Goal: Task Accomplishment & Management: Use online tool/utility

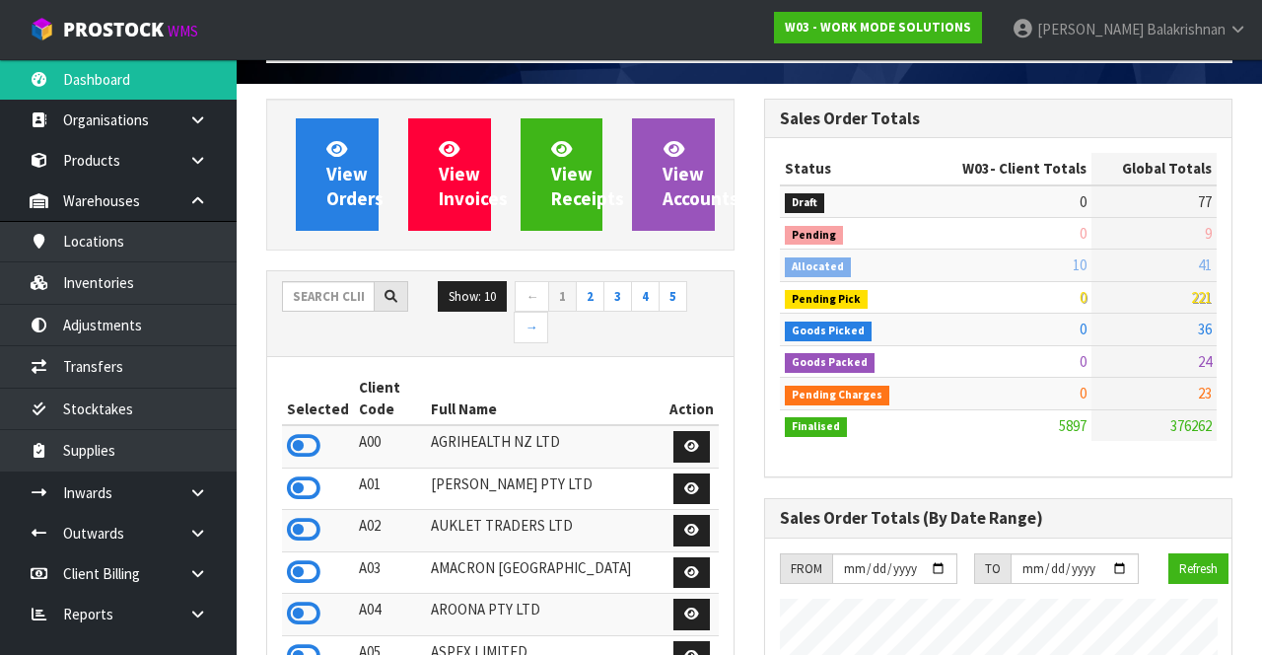
scroll to position [1665, 497]
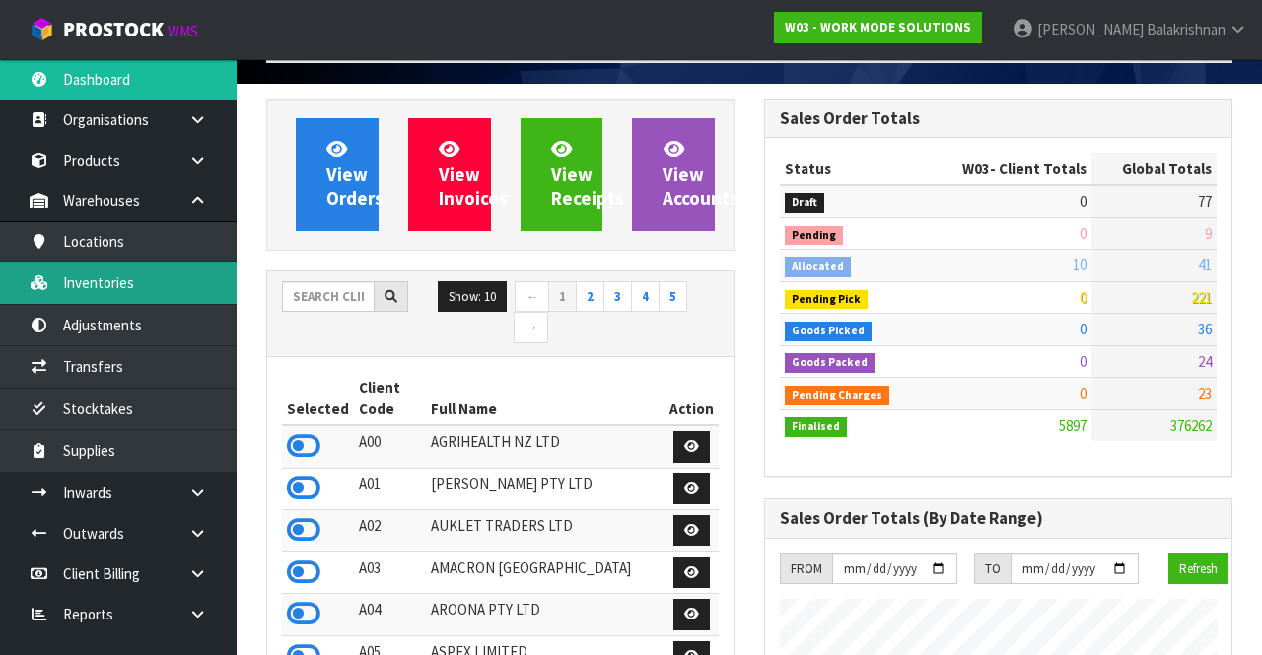
click at [146, 289] on link "Inventories" at bounding box center [118, 282] width 237 height 40
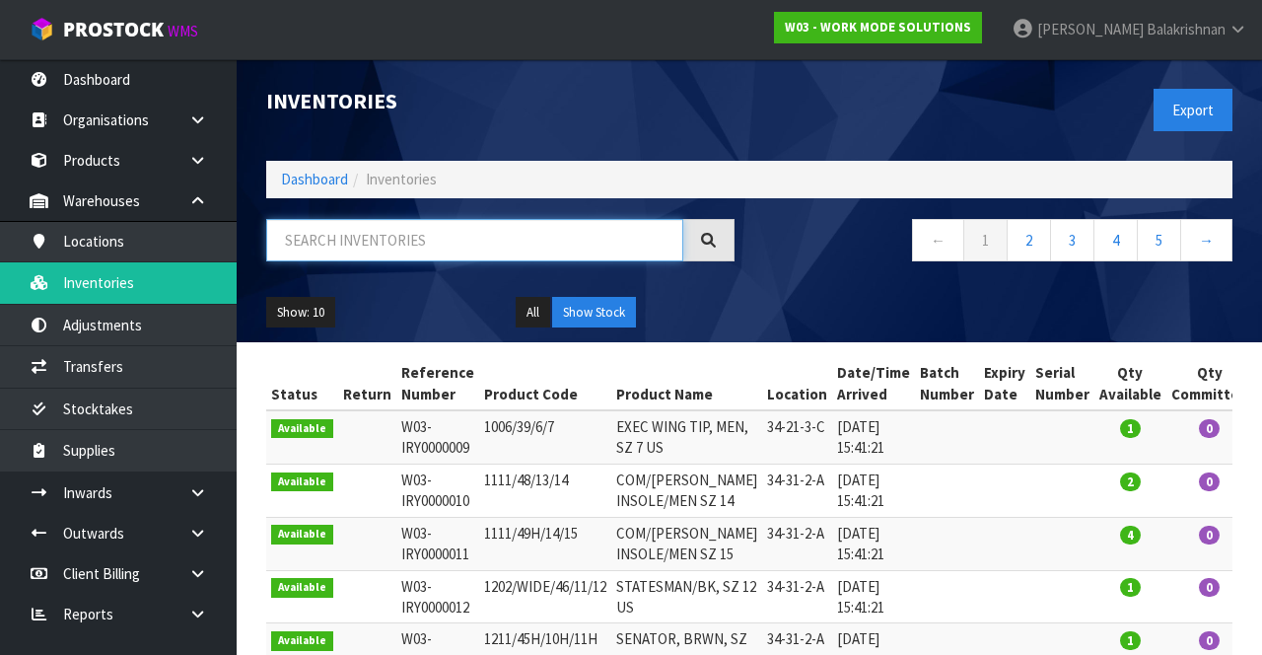
click at [449, 248] on input "text" at bounding box center [474, 240] width 417 height 42
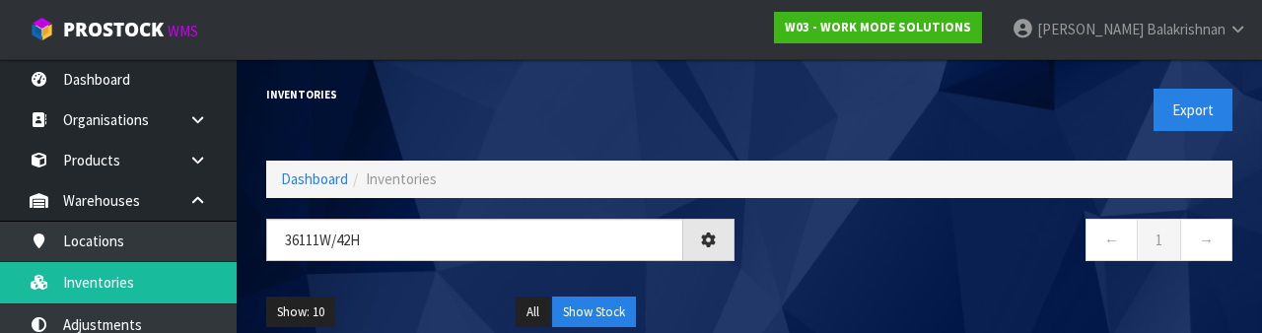
click at [869, 292] on div "Show: 10 5 10 25 50 All Show Stock" at bounding box center [749, 312] width 996 height 61
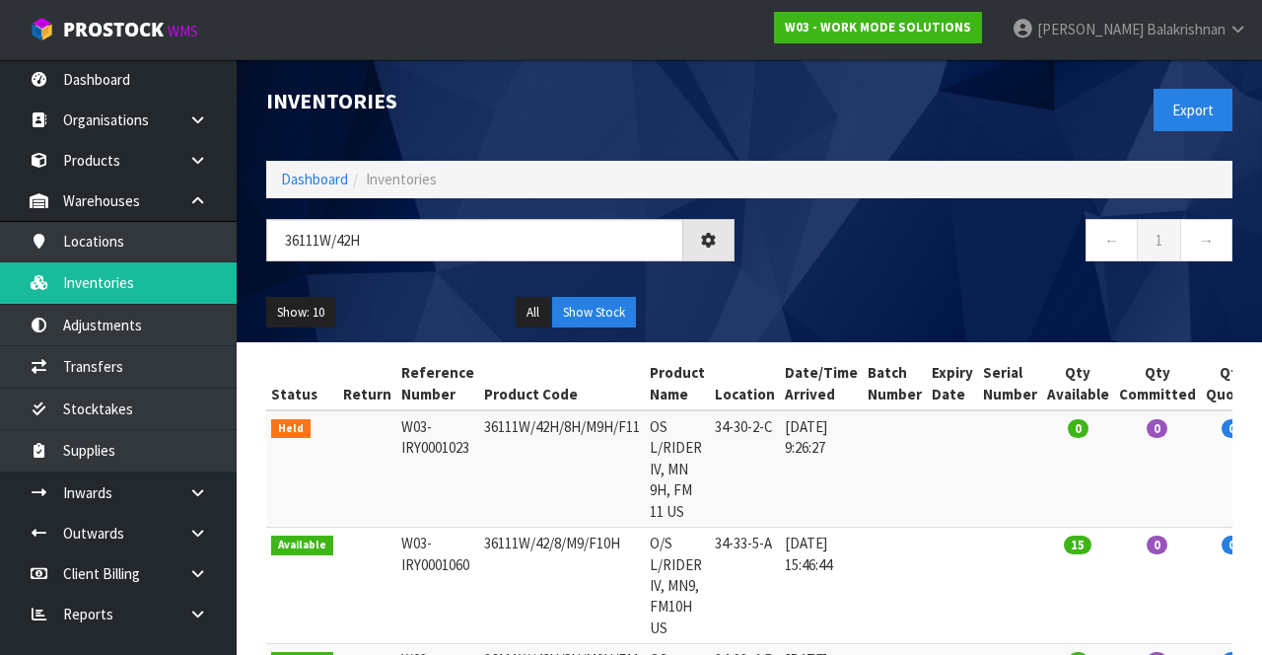
type input "36111W/42H"
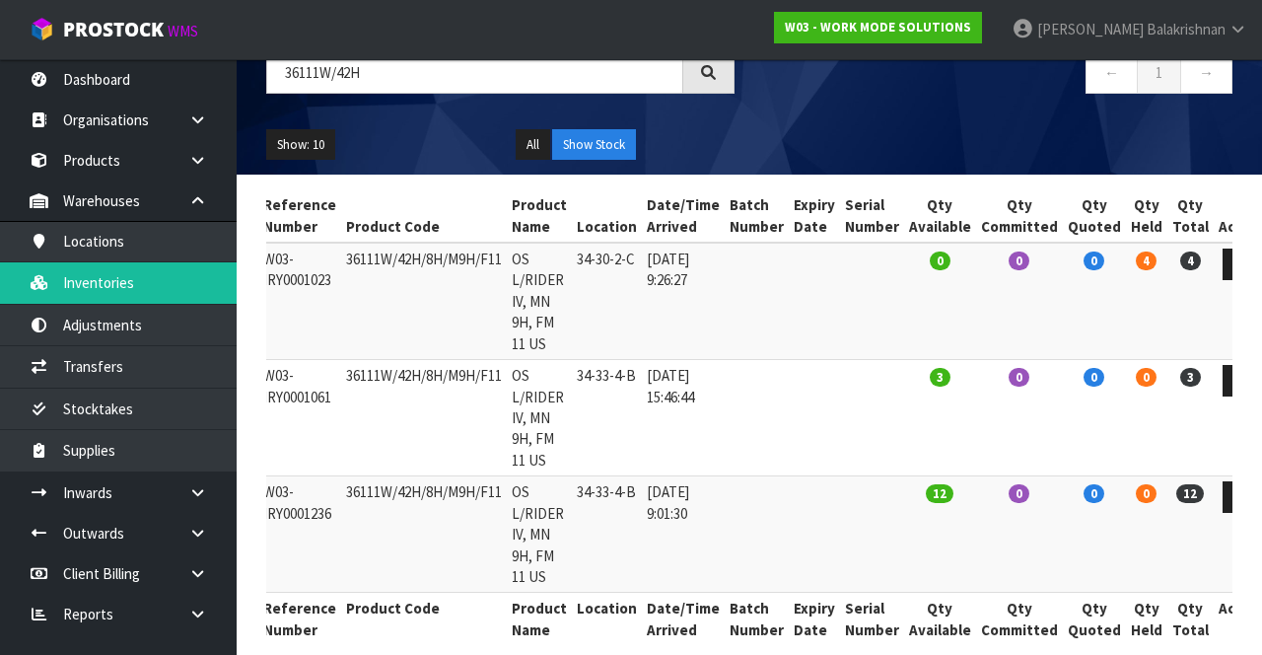
scroll to position [170, 0]
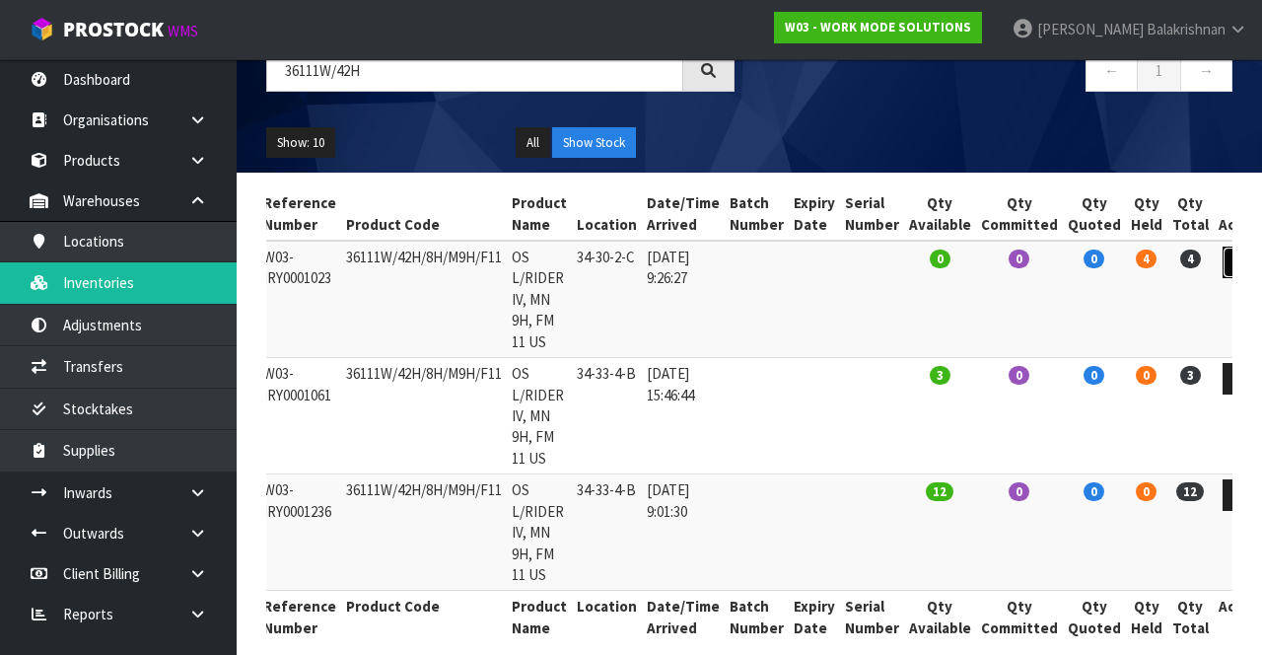
click at [1234, 260] on icon at bounding box center [1241, 261] width 15 height 13
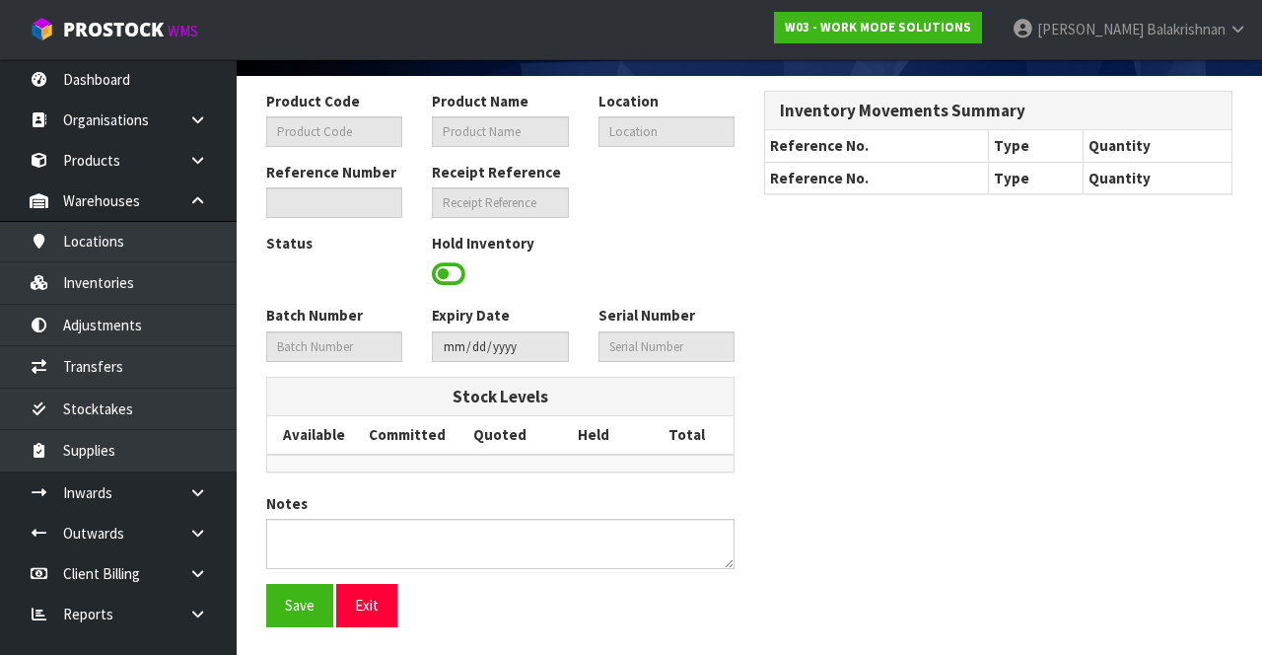
type input "36111W/42H/8H/M9H/F11"
type input "OS L/RIDER IV, MN 9H, FM 11 US"
type input "34-30-2-C"
type input "W03-IRY0001023"
type input "W03-REC0000251"
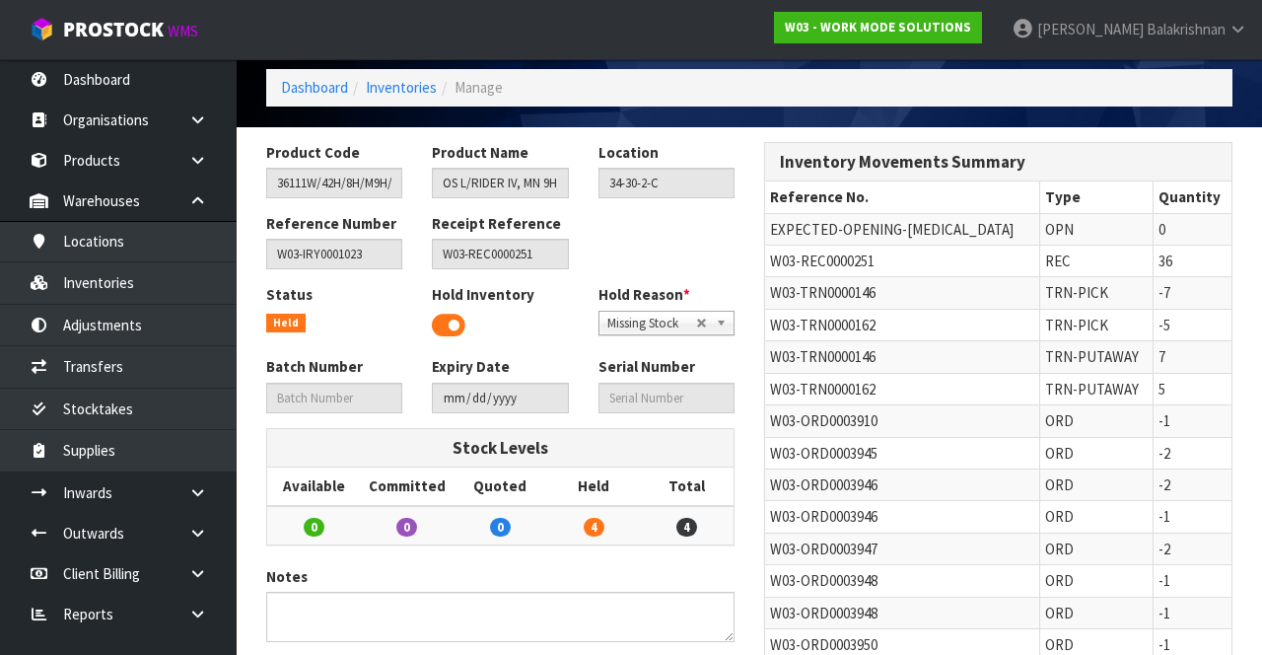
scroll to position [72, 0]
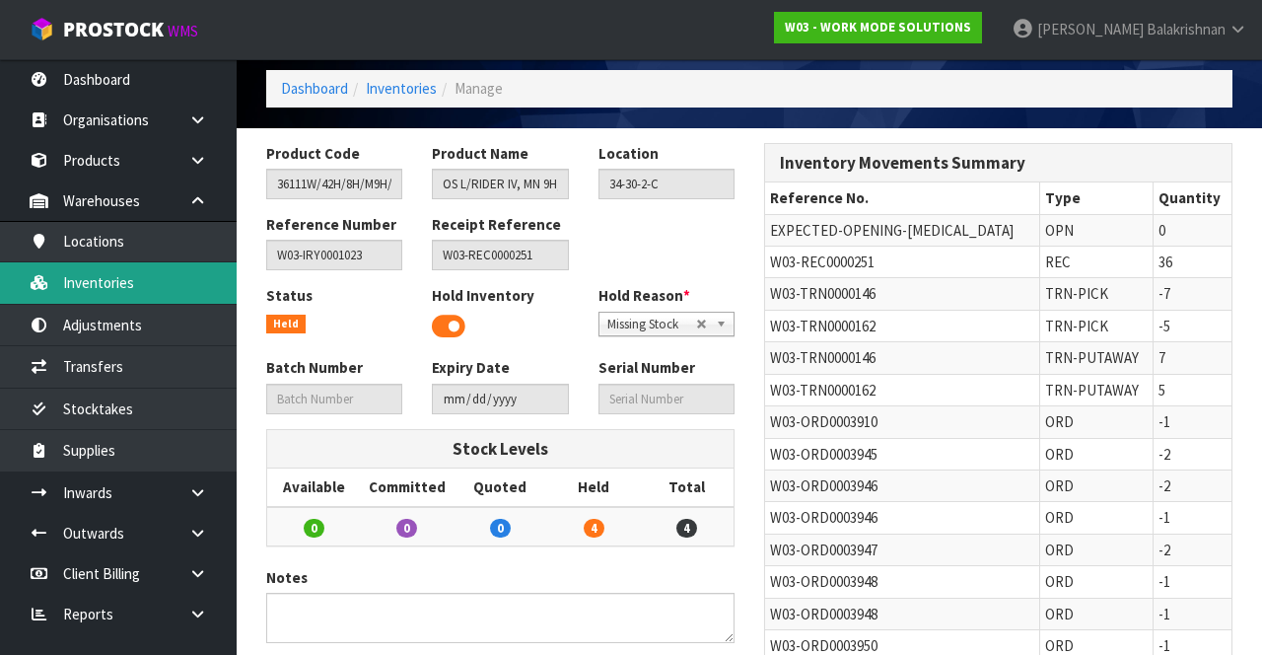
click at [18, 282] on link "Inventories" at bounding box center [118, 282] width 237 height 40
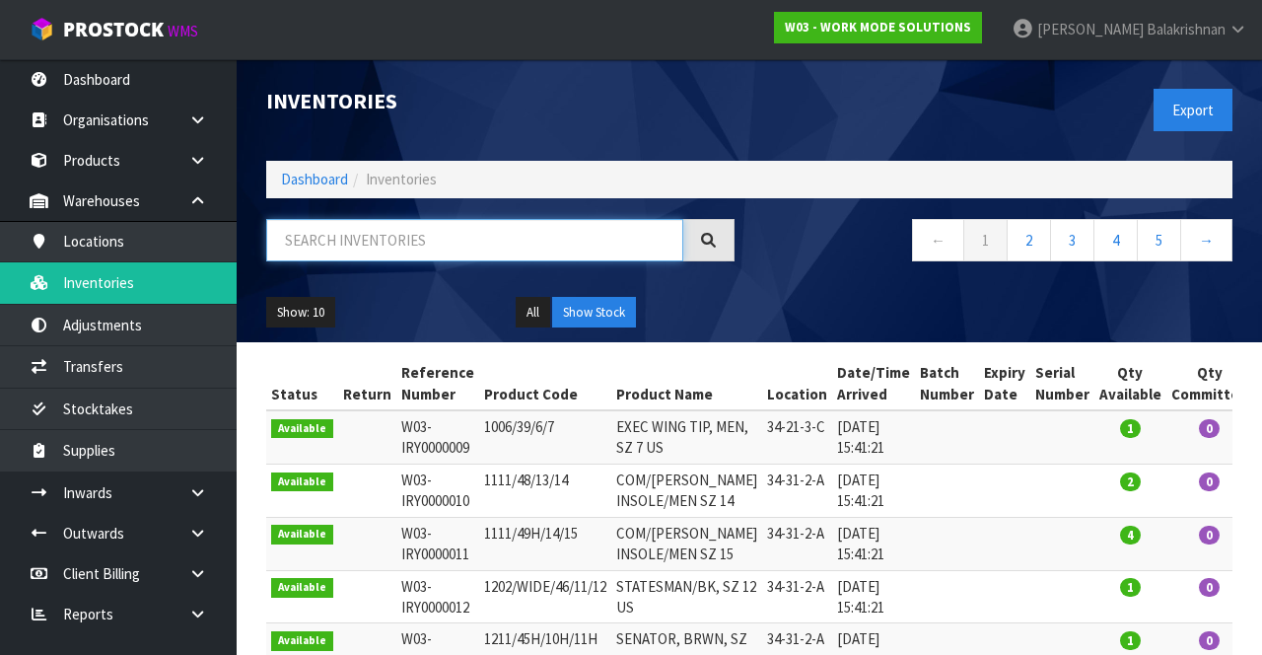
click at [456, 245] on input "text" at bounding box center [474, 240] width 417 height 42
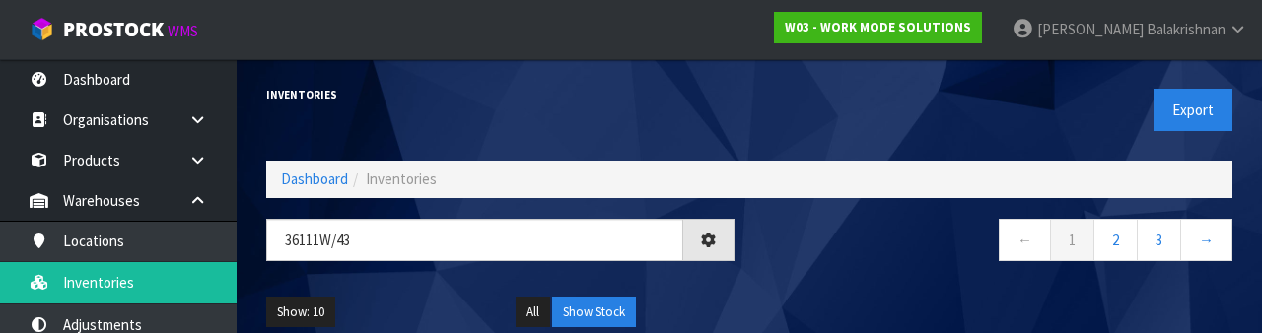
click at [860, 266] on nav "← 1 2 3 →" at bounding box center [998, 243] width 468 height 48
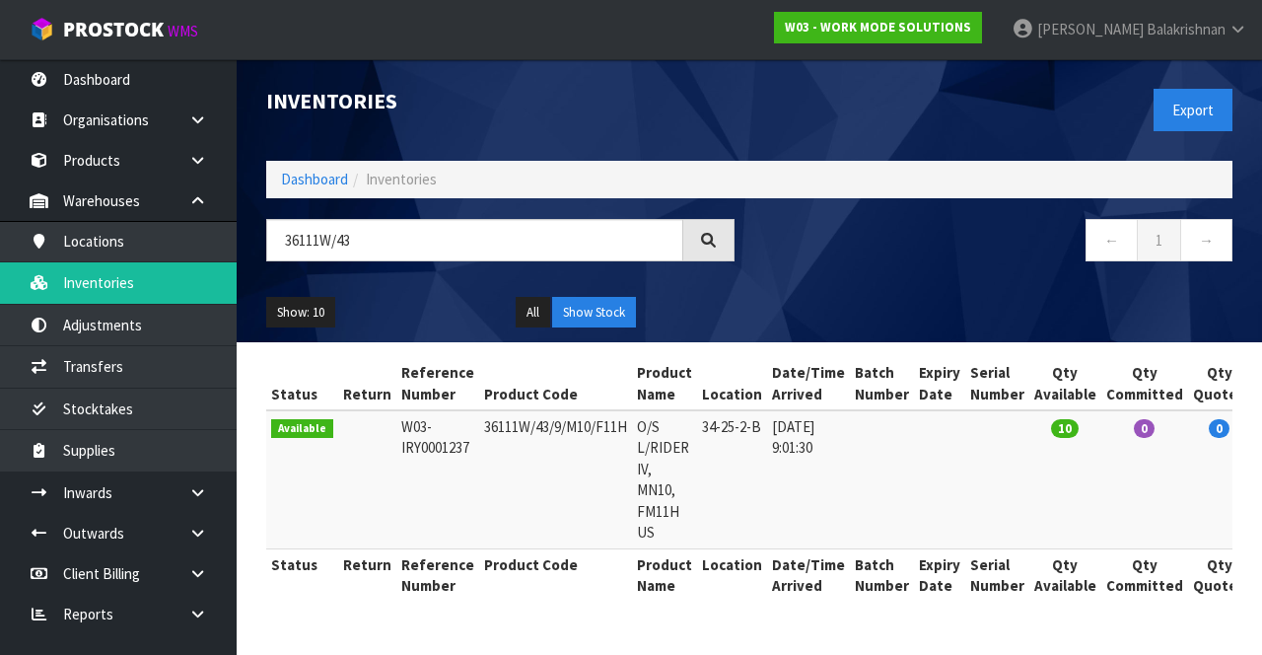
scroll to position [0, 126]
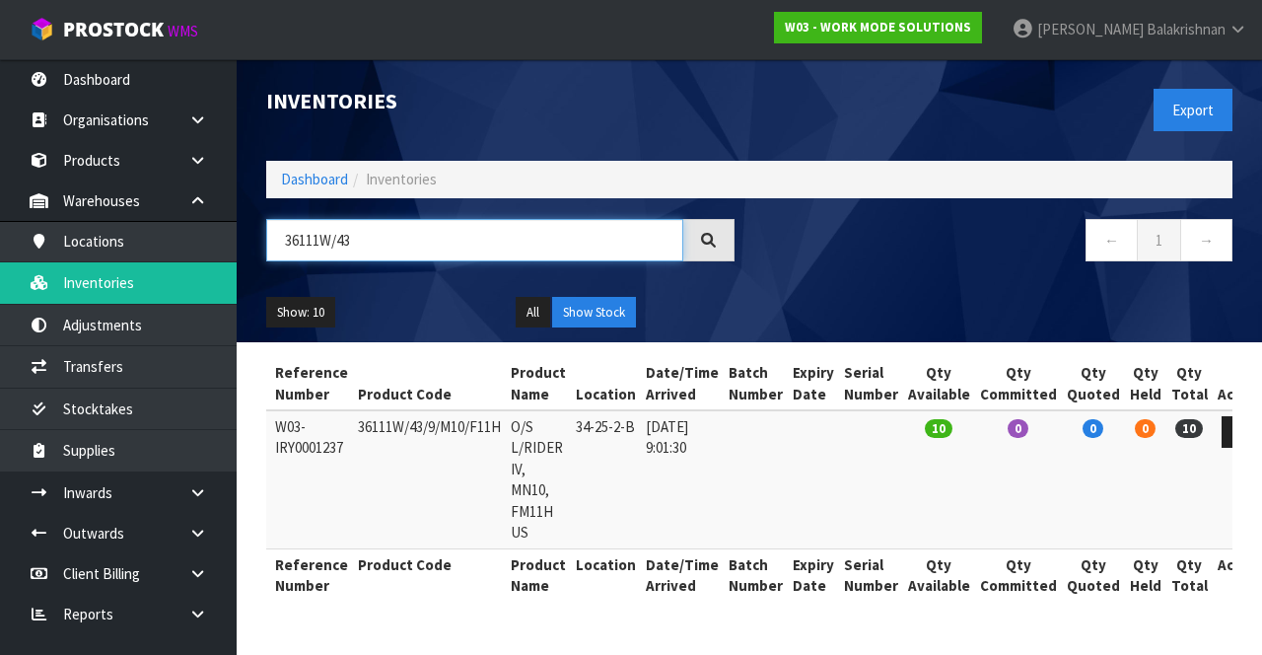
click at [489, 245] on input "36111W/43" at bounding box center [474, 240] width 417 height 42
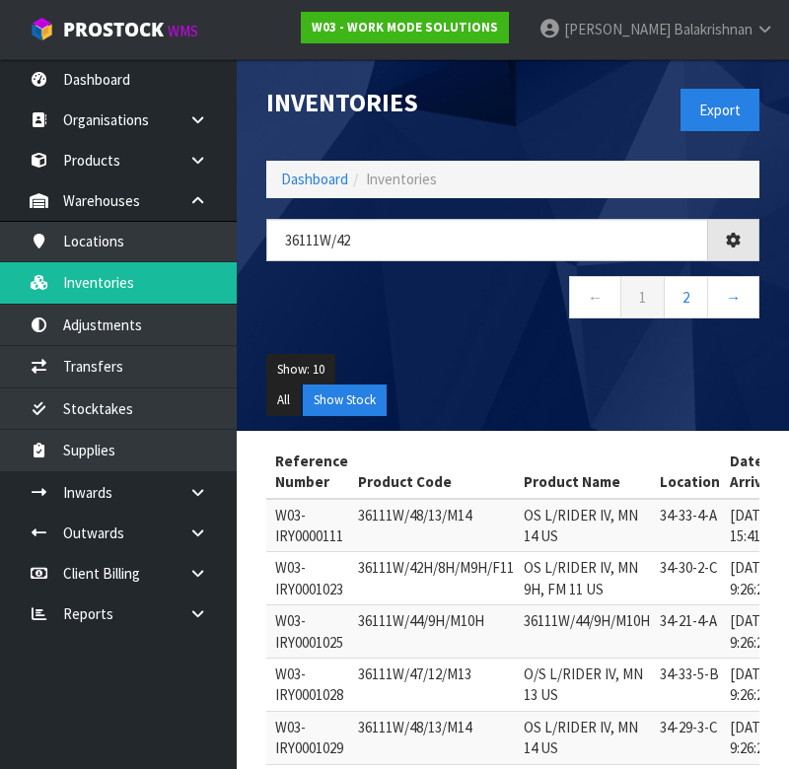
click at [516, 343] on div "Show: 10 5 10 25 50 All Show Stock" at bounding box center [512, 385] width 523 height 92
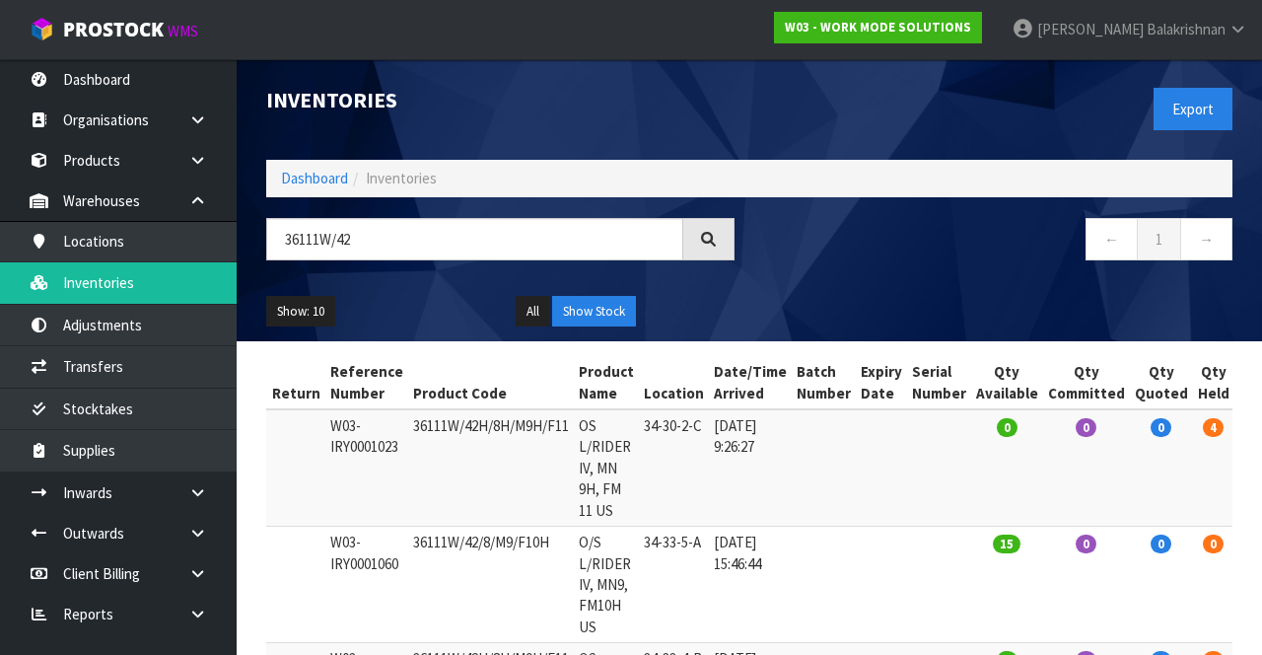
scroll to position [0, 0]
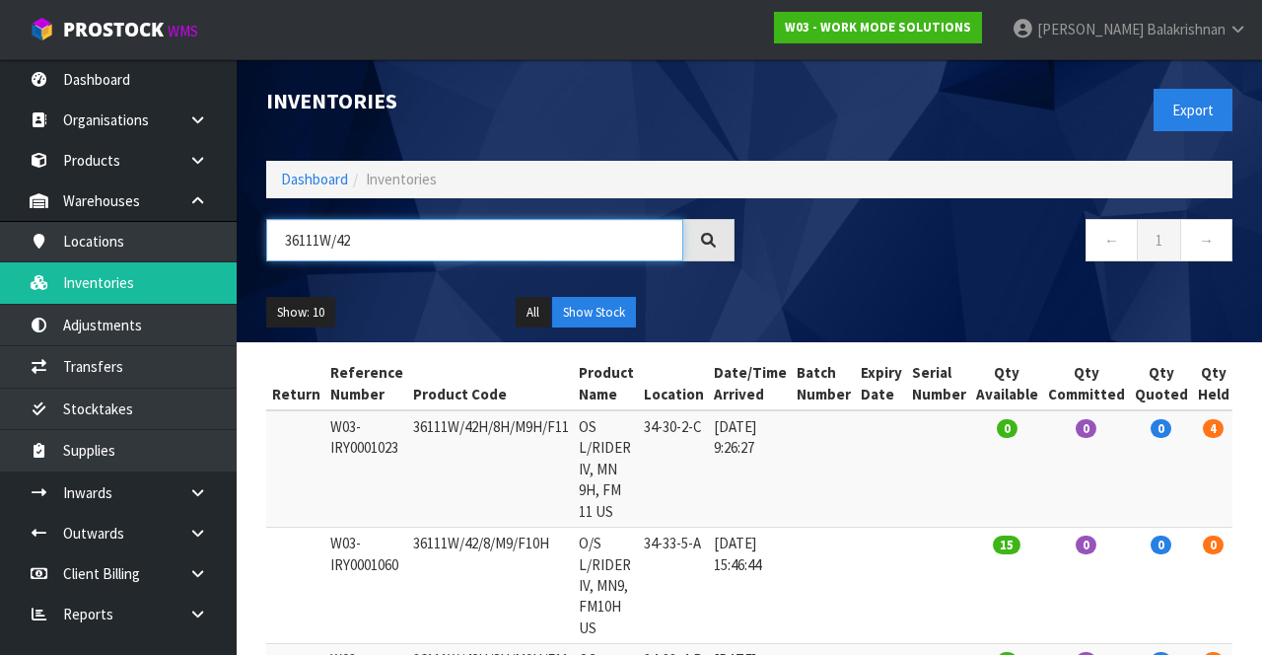
click at [525, 246] on input "36111W/42" at bounding box center [474, 240] width 417 height 42
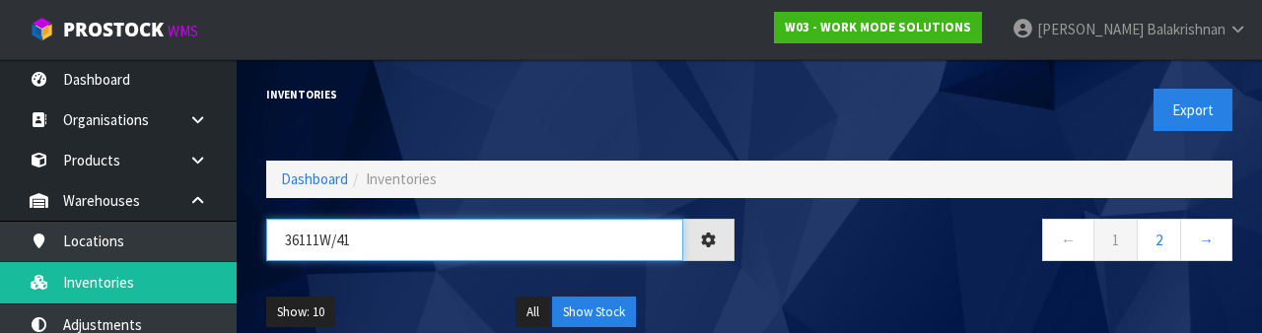
type input "36111W/41"
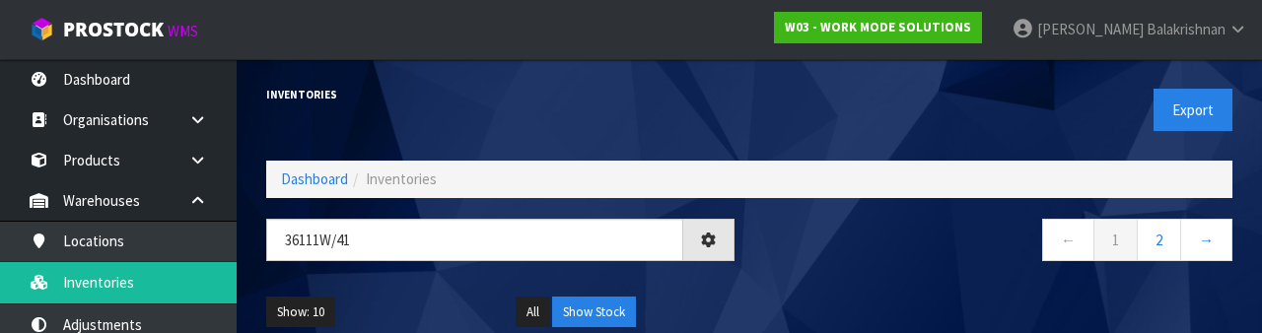
click at [970, 272] on div "← 1 2 →" at bounding box center [999, 250] width 498 height 63
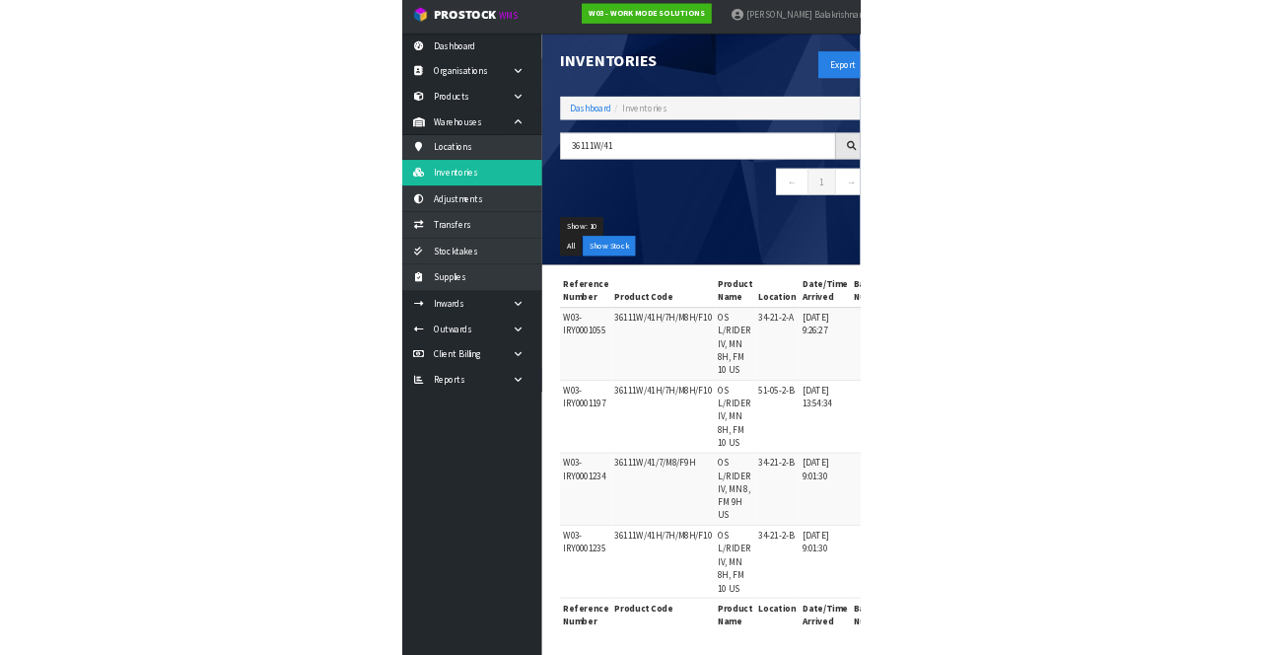
scroll to position [2, 0]
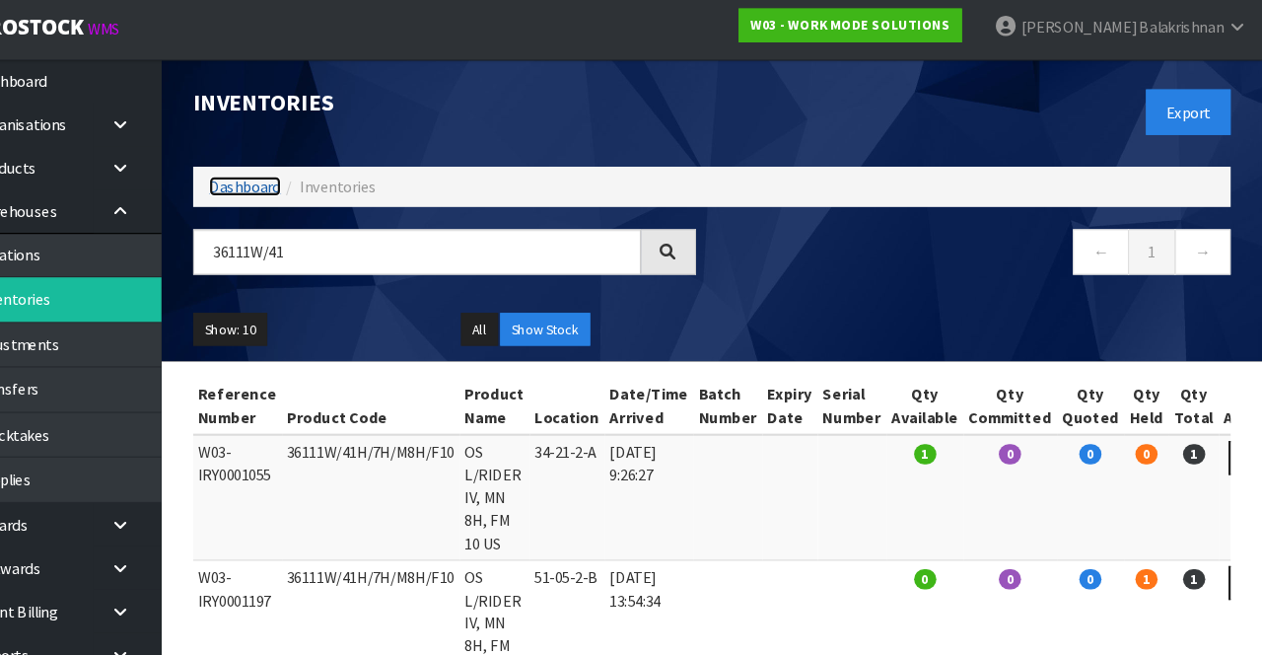
click at [325, 183] on link "Dashboard" at bounding box center [314, 177] width 67 height 19
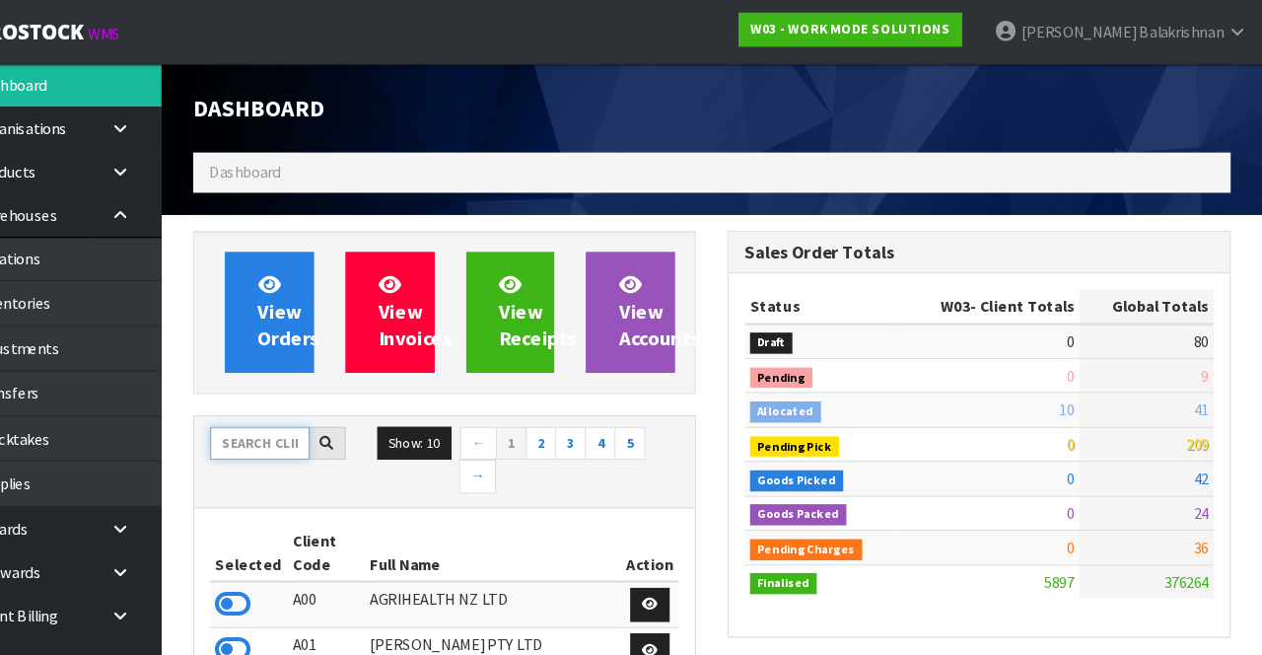
click at [324, 398] on input "text" at bounding box center [328, 412] width 93 height 31
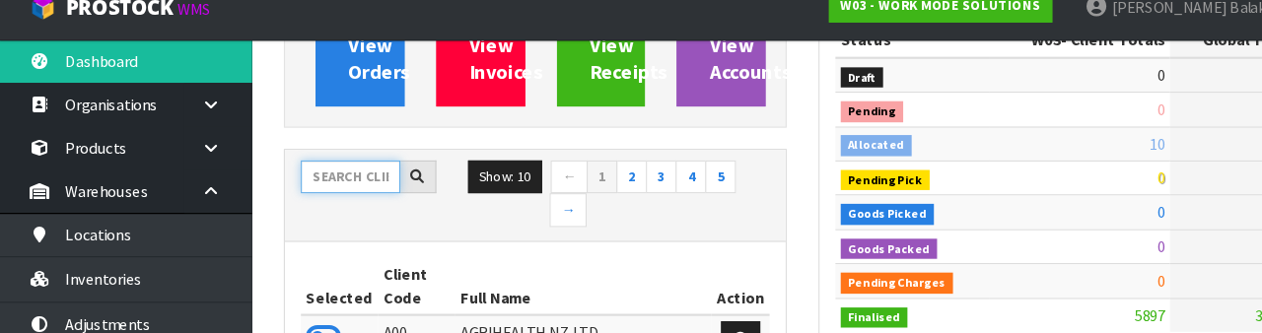
scroll to position [221, 0]
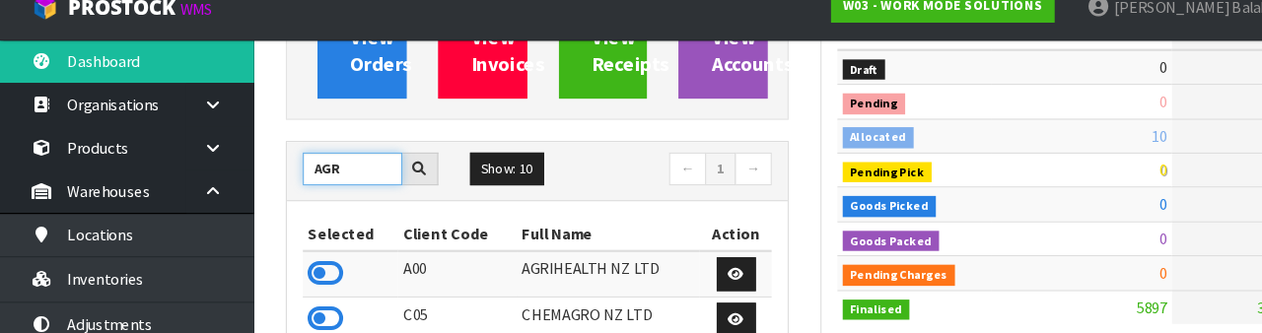
type input "AGR"
click at [1142, 197] on td "42" at bounding box center [1154, 213] width 125 height 32
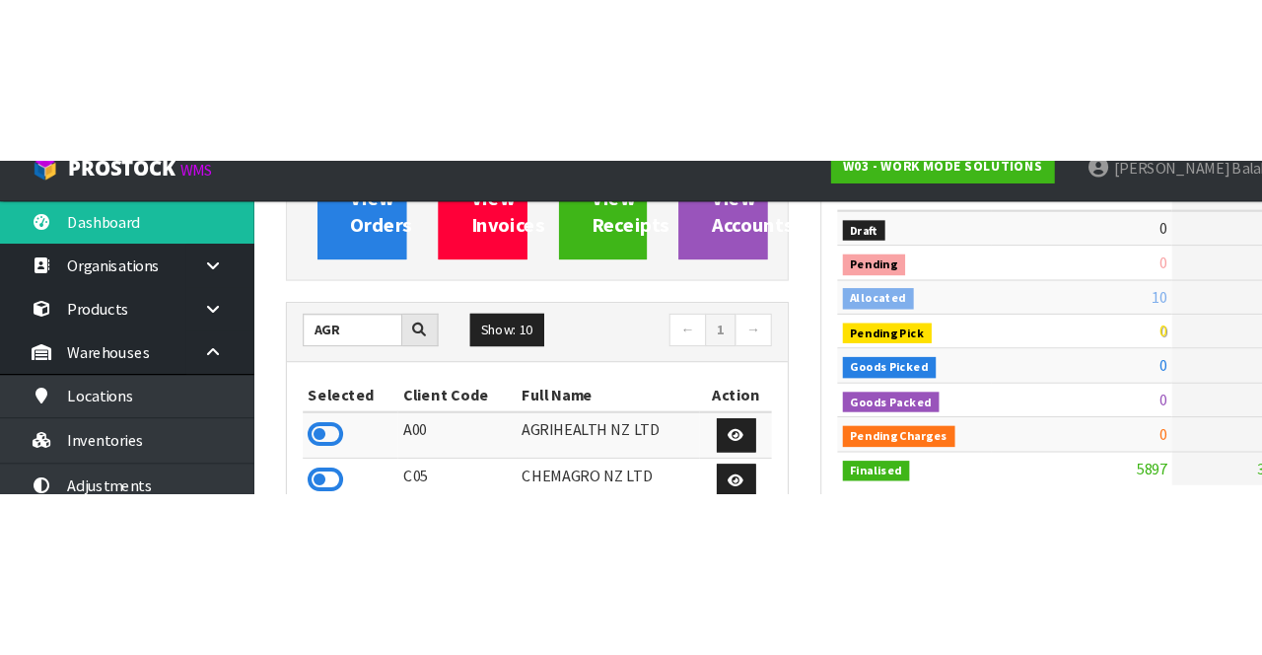
scroll to position [233, 0]
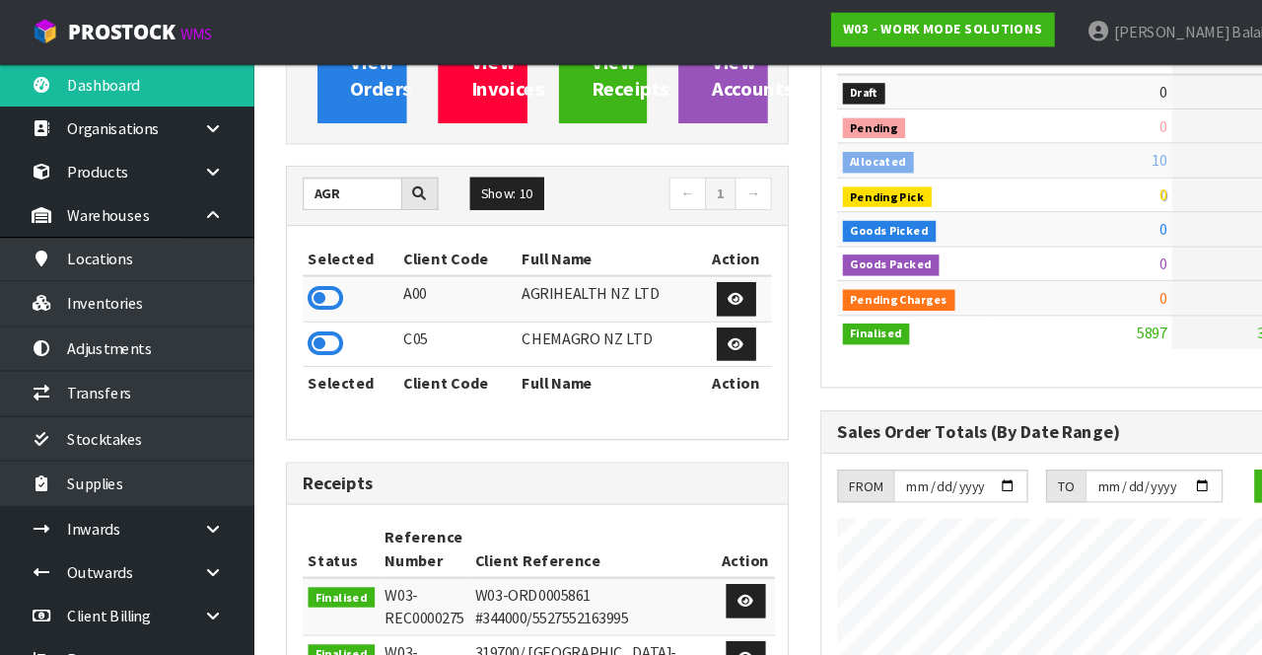
click at [298, 262] on icon at bounding box center [304, 277] width 34 height 30
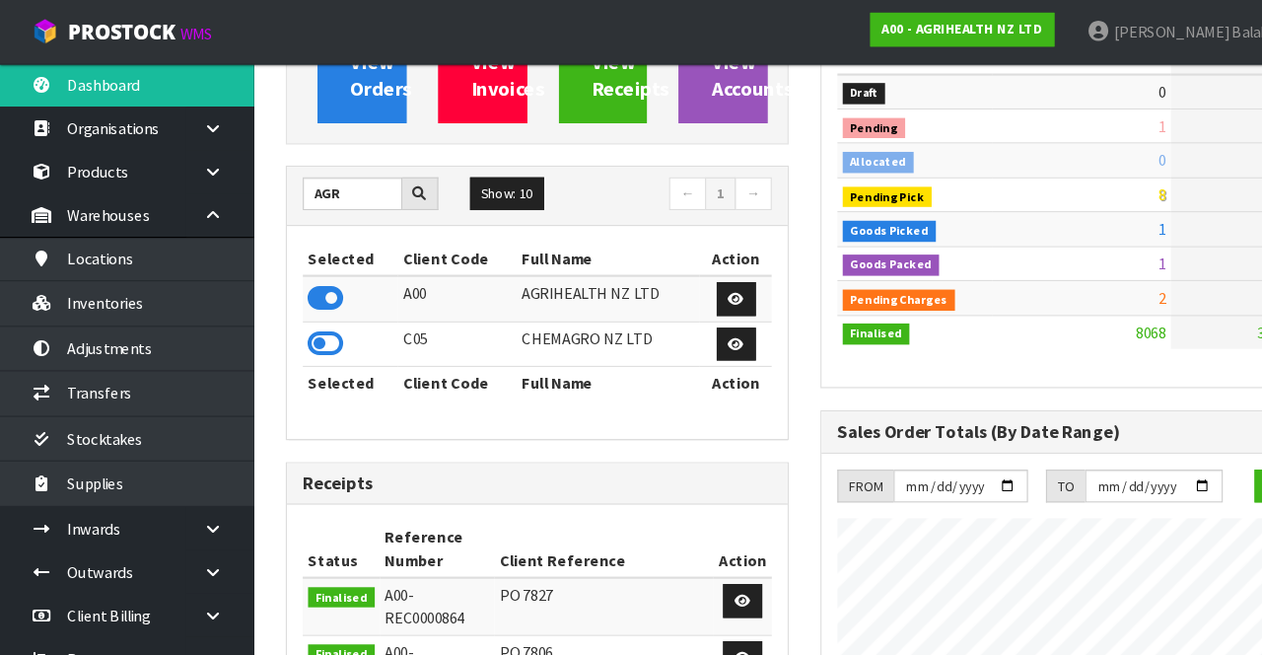
scroll to position [1591, 497]
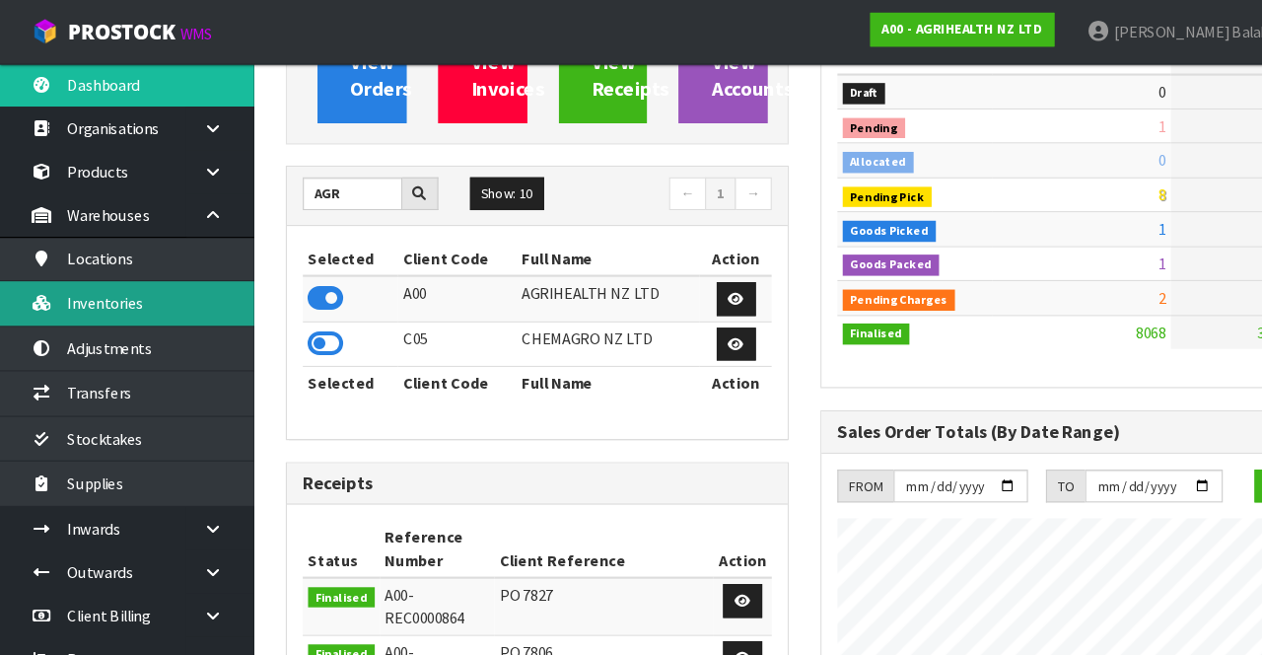
click at [140, 280] on link "Inventories" at bounding box center [118, 282] width 237 height 40
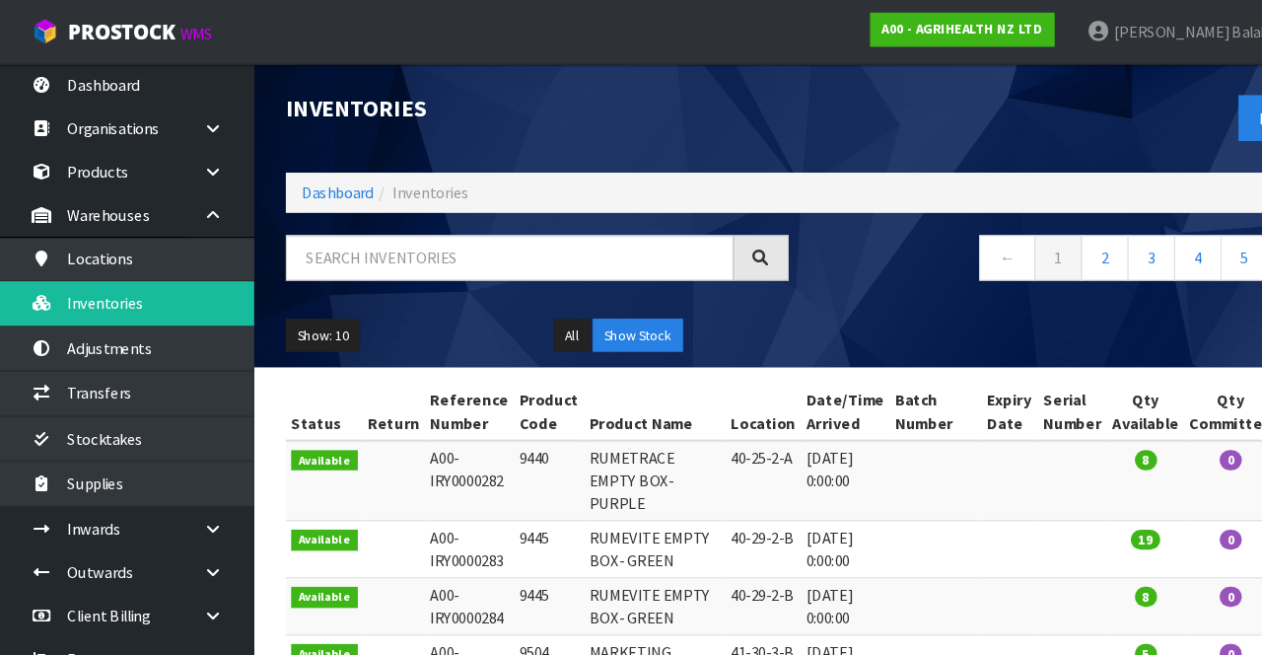
click at [450, 272] on div at bounding box center [500, 247] width 498 height 57
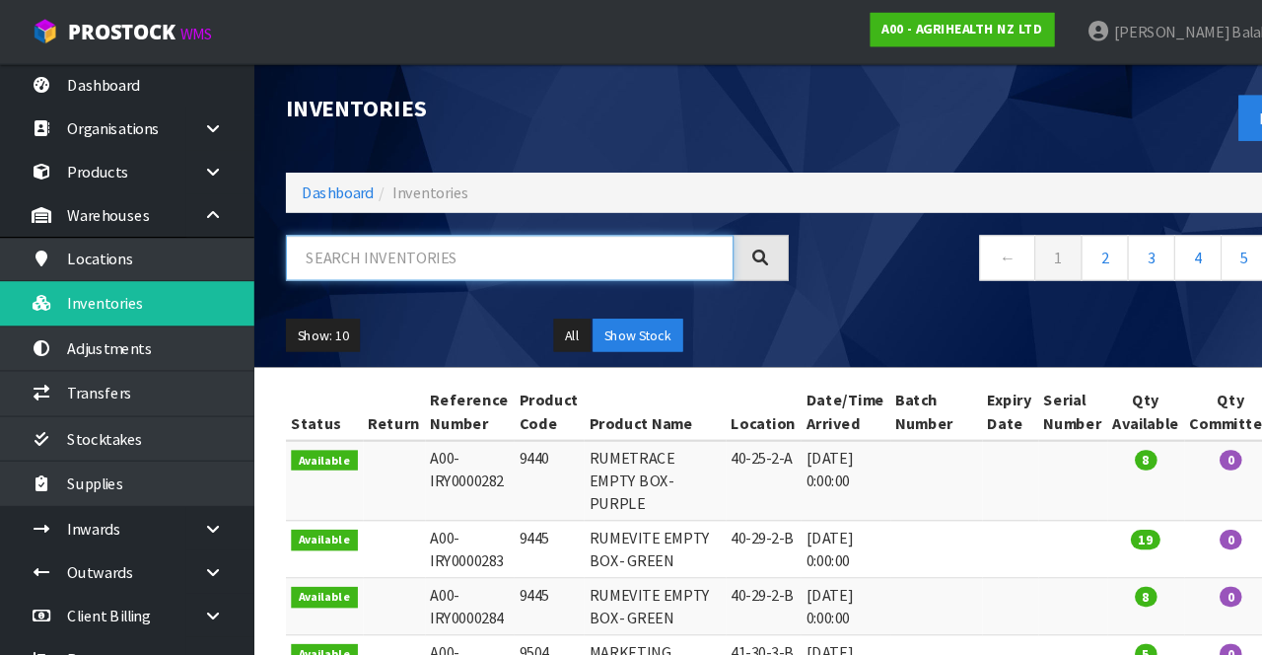
click at [426, 234] on input "text" at bounding box center [474, 240] width 417 height 42
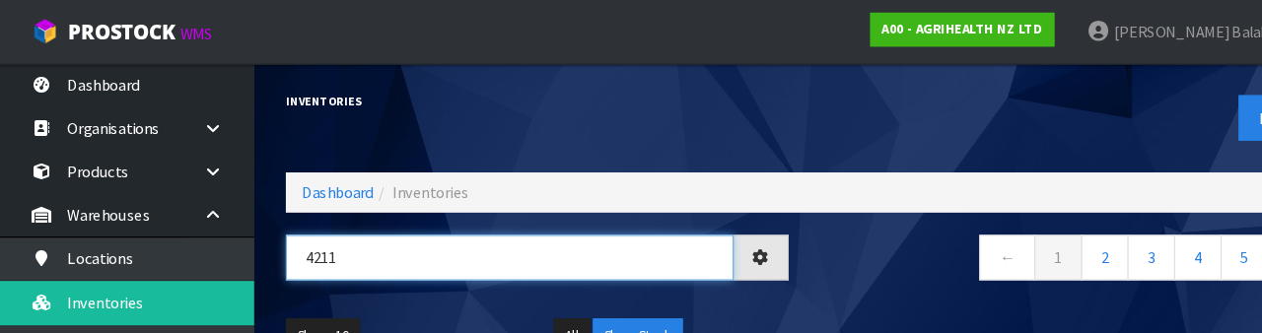
type input "4211"
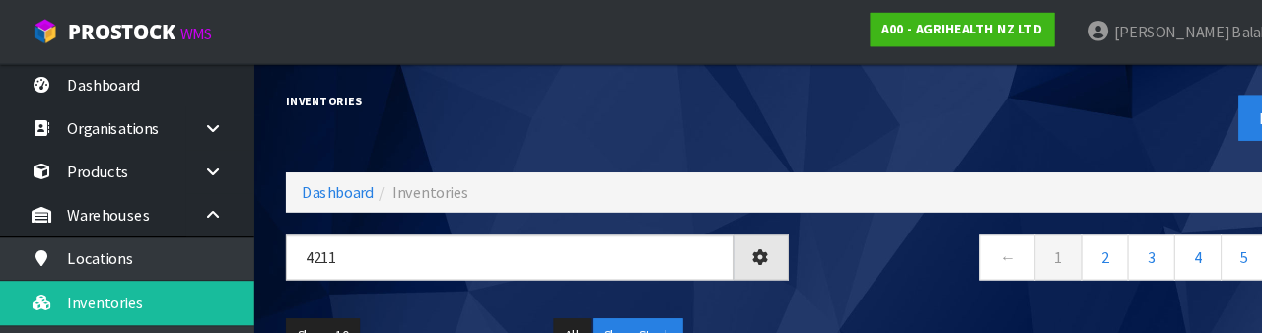
click at [839, 85] on div "Export" at bounding box center [999, 110] width 498 height 102
